Goal: Task Accomplishment & Management: Manage account settings

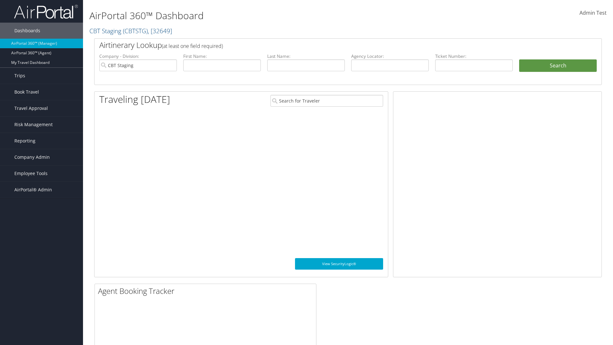
click at [42, 157] on span "Company Admin" at bounding box center [31, 157] width 35 height 16
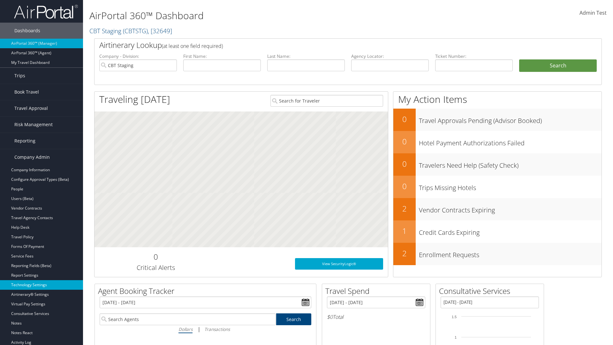
click at [42, 285] on link "Technology Settings" at bounding box center [41, 285] width 83 height 10
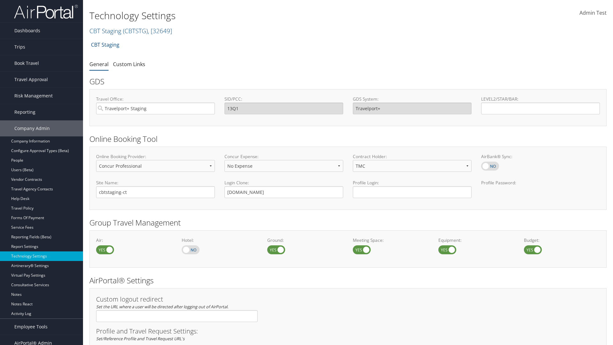
select select "4"
click at [129, 64] on link "Custom Links" at bounding box center [129, 64] width 32 height 7
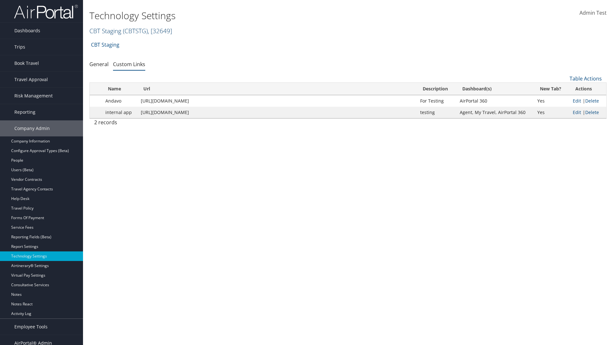
click at [105, 31] on link "CBT Staging ( CBTSTG ) , [ 32649 ]" at bounding box center [130, 30] width 83 height 9
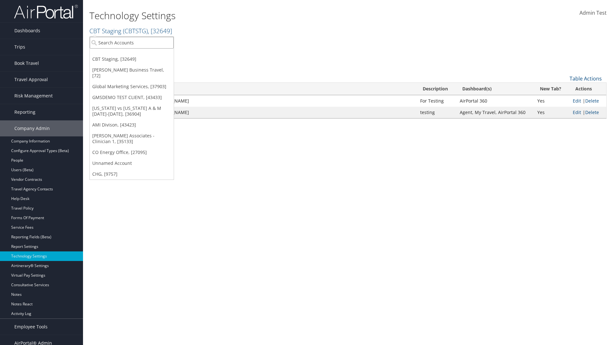
click at [132, 42] on input "search" at bounding box center [132, 43] width 84 height 12
type input "GMSDEMO TEST CLIENT"
click at [149, 54] on div "GMSDEMO TEST CLIENT (GMSDEMOCHILDR), [43433]" at bounding box center [149, 54] width 126 height 6
